Goal: Navigation & Orientation: Find specific page/section

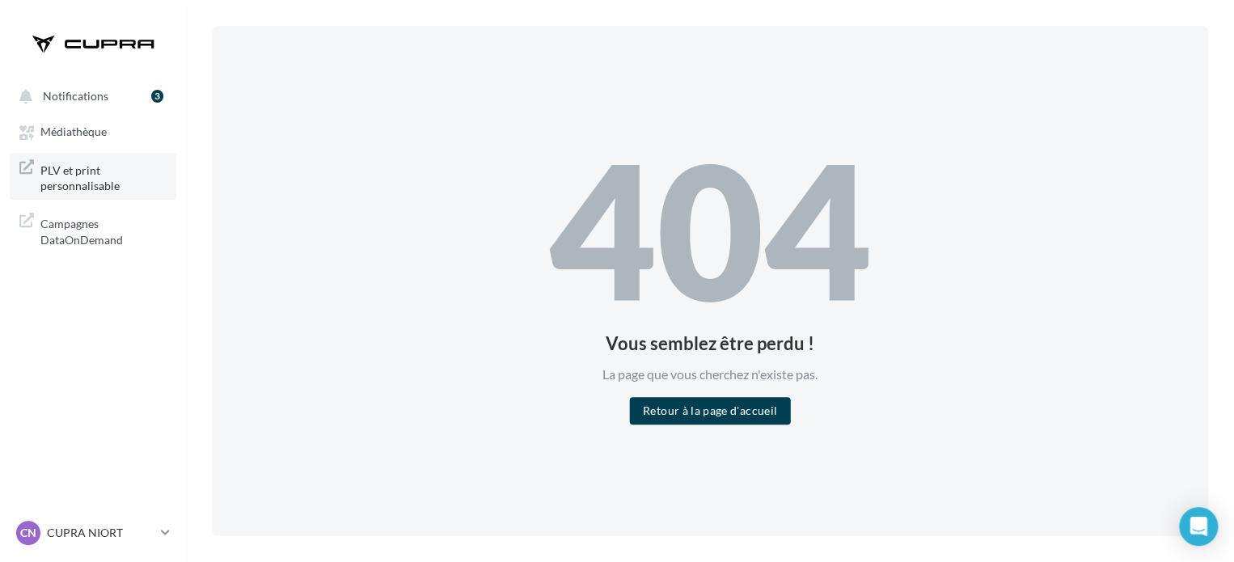
click at [78, 193] on span "PLV et print personnalisable" at bounding box center [103, 176] width 126 height 35
click at [110, 142] on link "Médiathèque" at bounding box center [93, 130] width 167 height 29
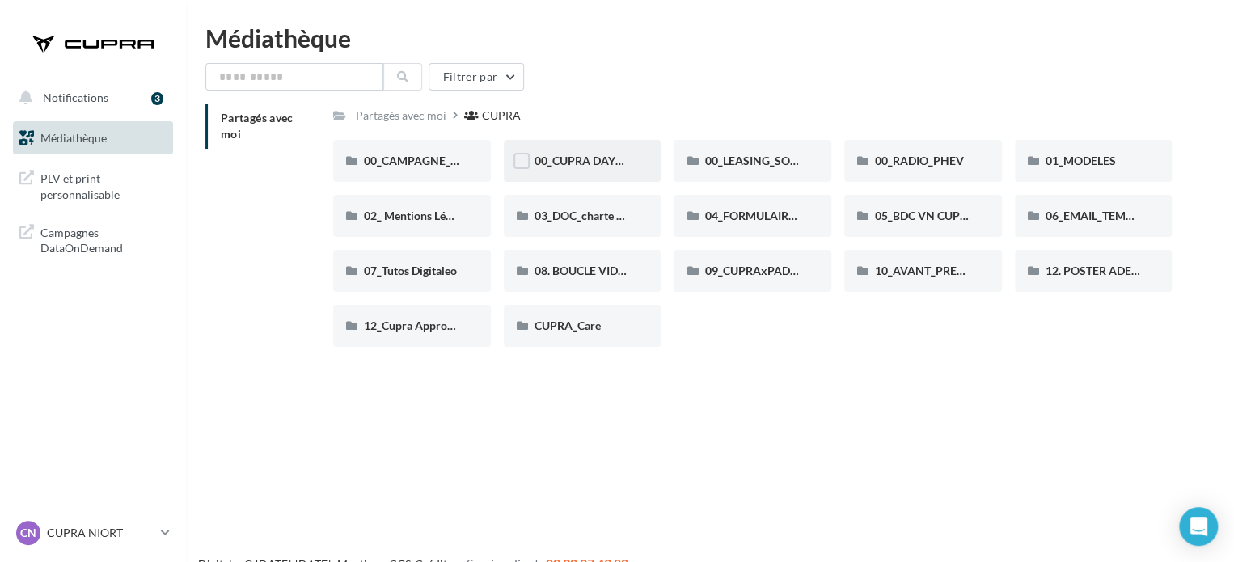
click at [566, 159] on span "00_CUPRA DAYS (JPO)" at bounding box center [593, 161] width 117 height 14
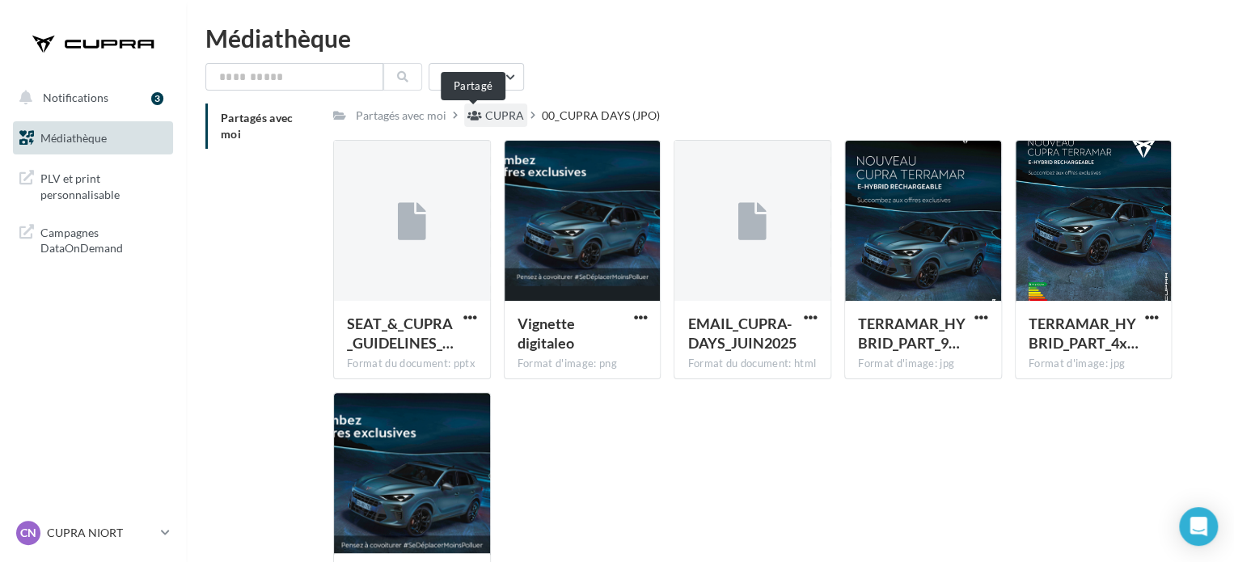
click at [476, 112] on icon at bounding box center [475, 115] width 15 height 11
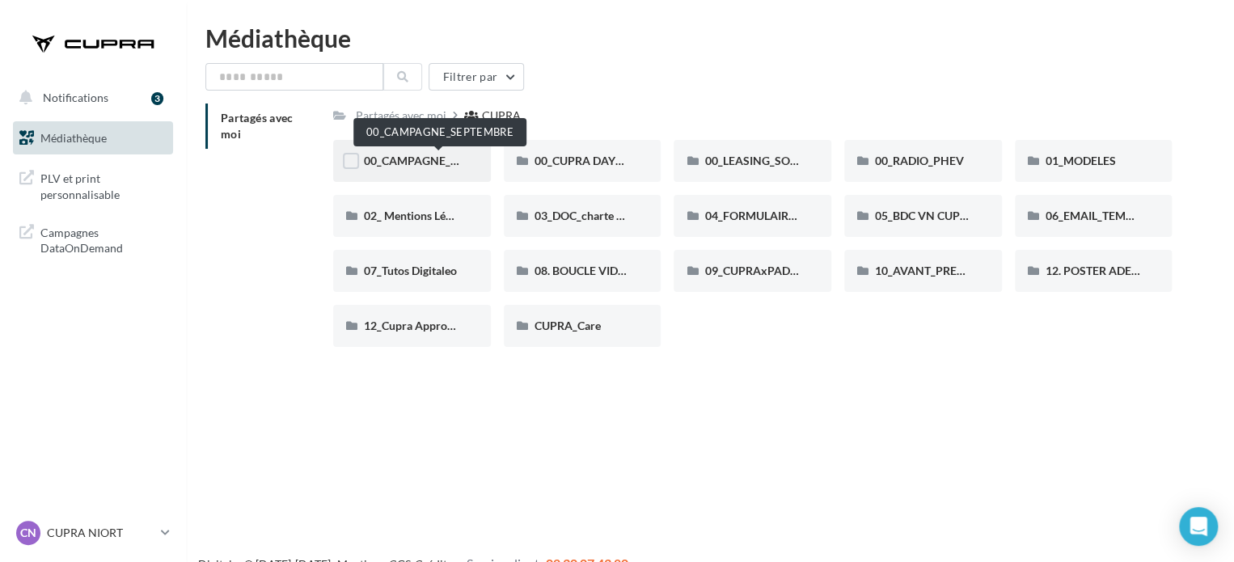
click at [430, 155] on span "00_CAMPAGNE_SEPTEMBRE" at bounding box center [439, 161] width 151 height 14
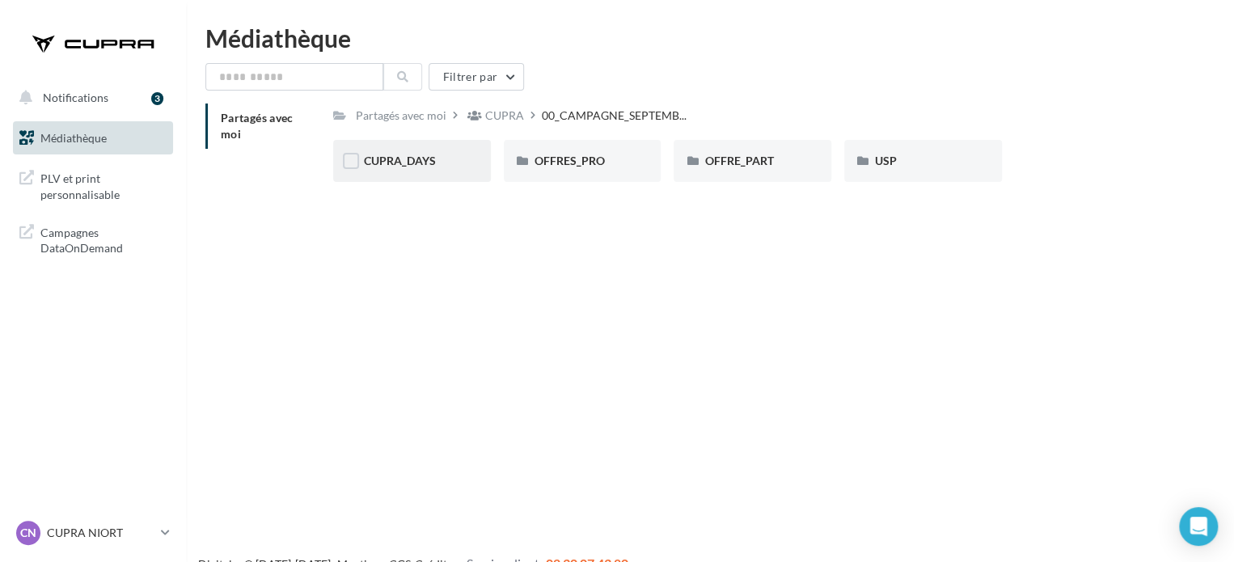
click at [426, 172] on div "CUPRA_DAYS" at bounding box center [412, 161] width 158 height 42
